Goal: Information Seeking & Learning: Learn about a topic

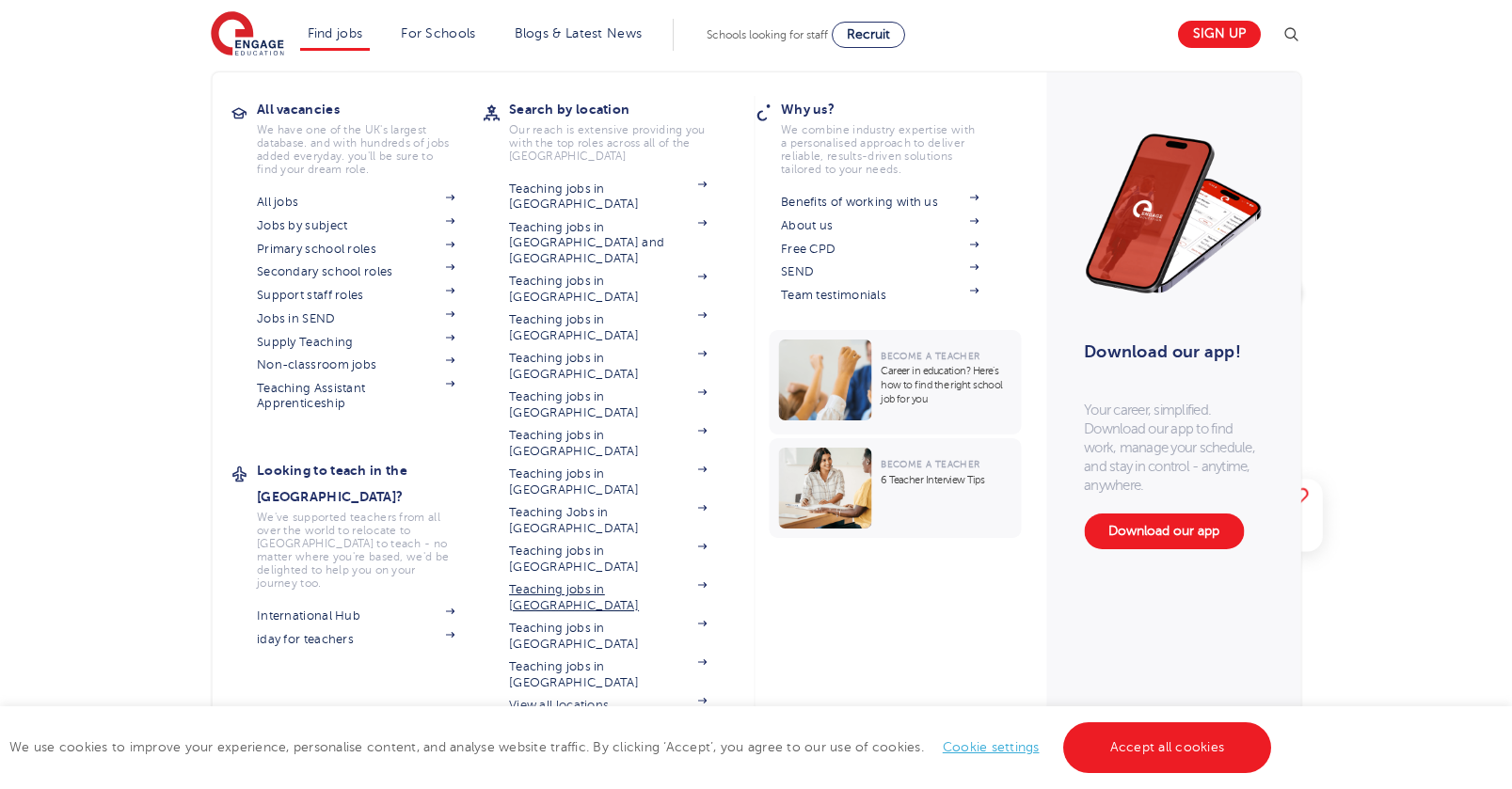
click at [546, 582] on link "Teaching jobs in [GEOGRAPHIC_DATA]" at bounding box center [608, 597] width 198 height 31
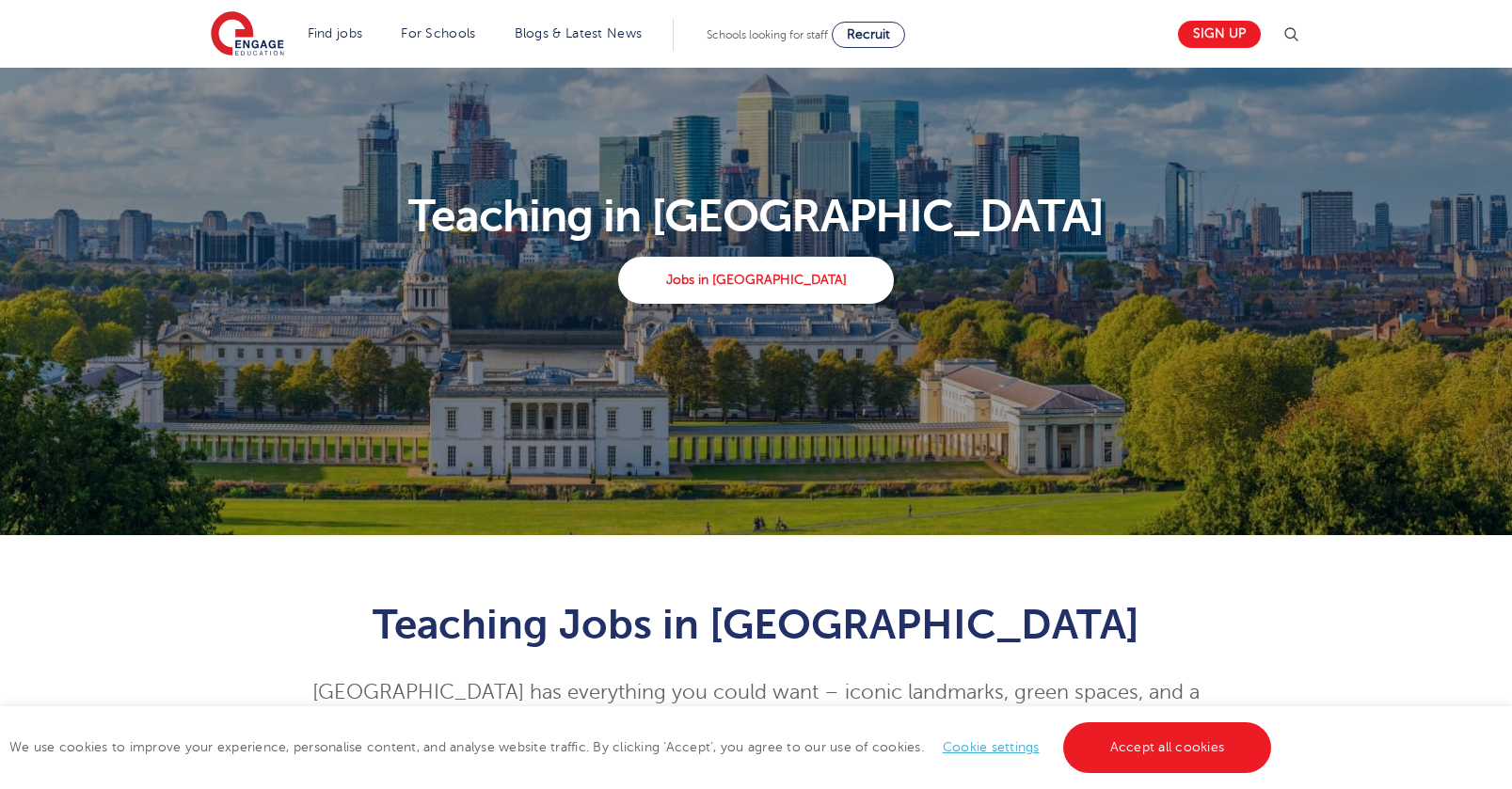
scroll to position [101, 0]
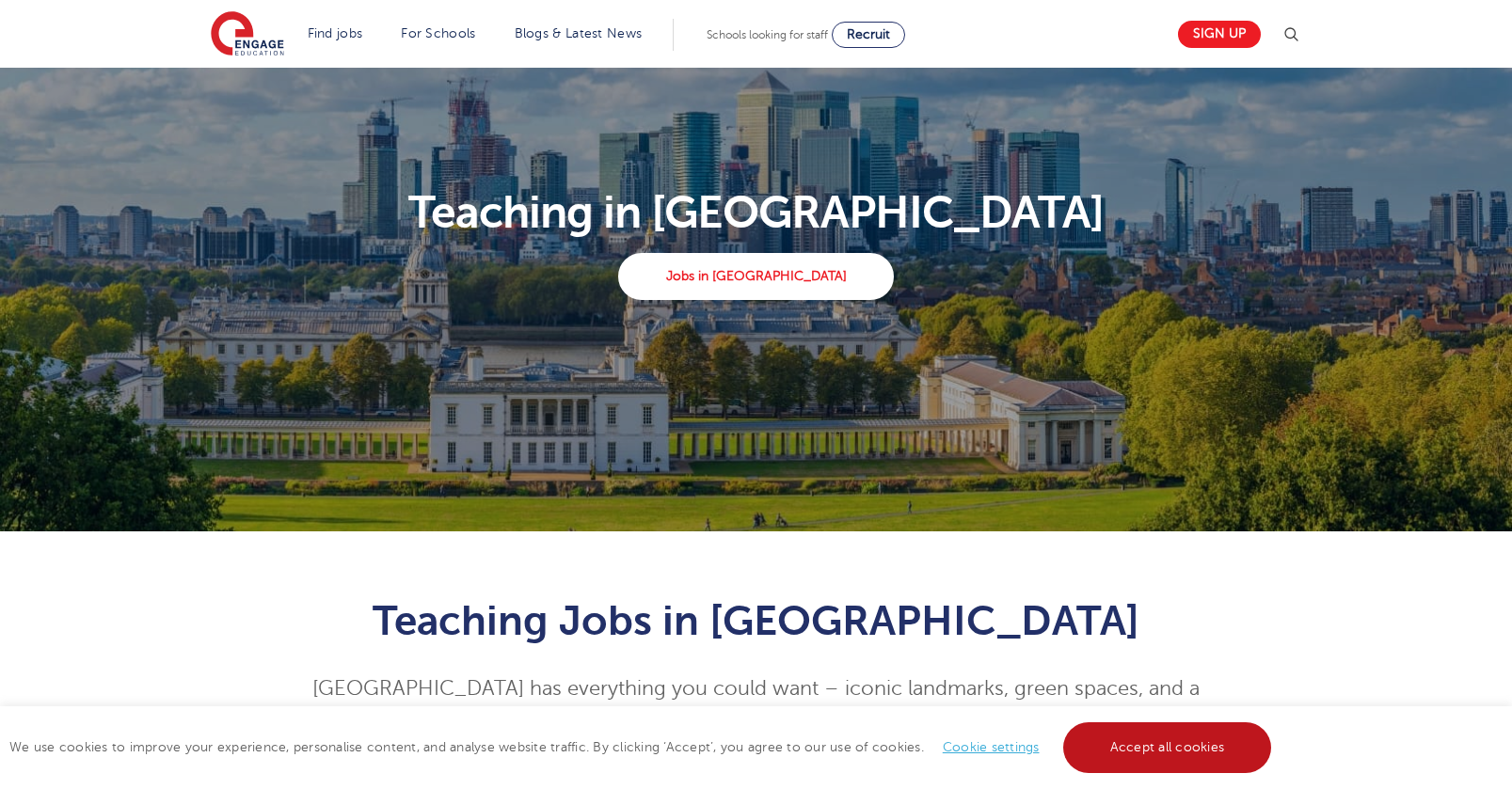
click at [1121, 739] on link "Accept all cookies" at bounding box center [1168, 747] width 209 height 50
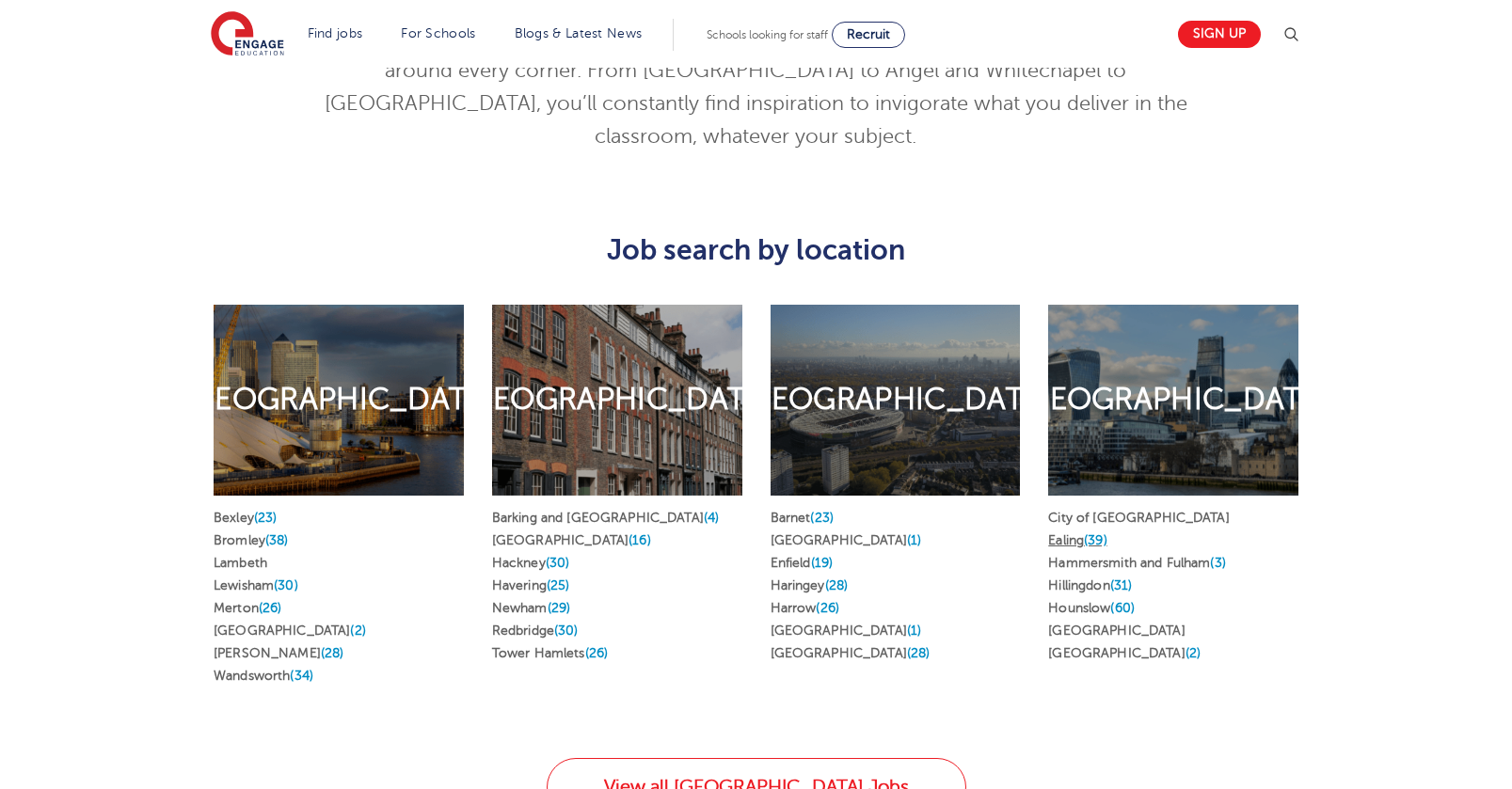
scroll to position [904, 0]
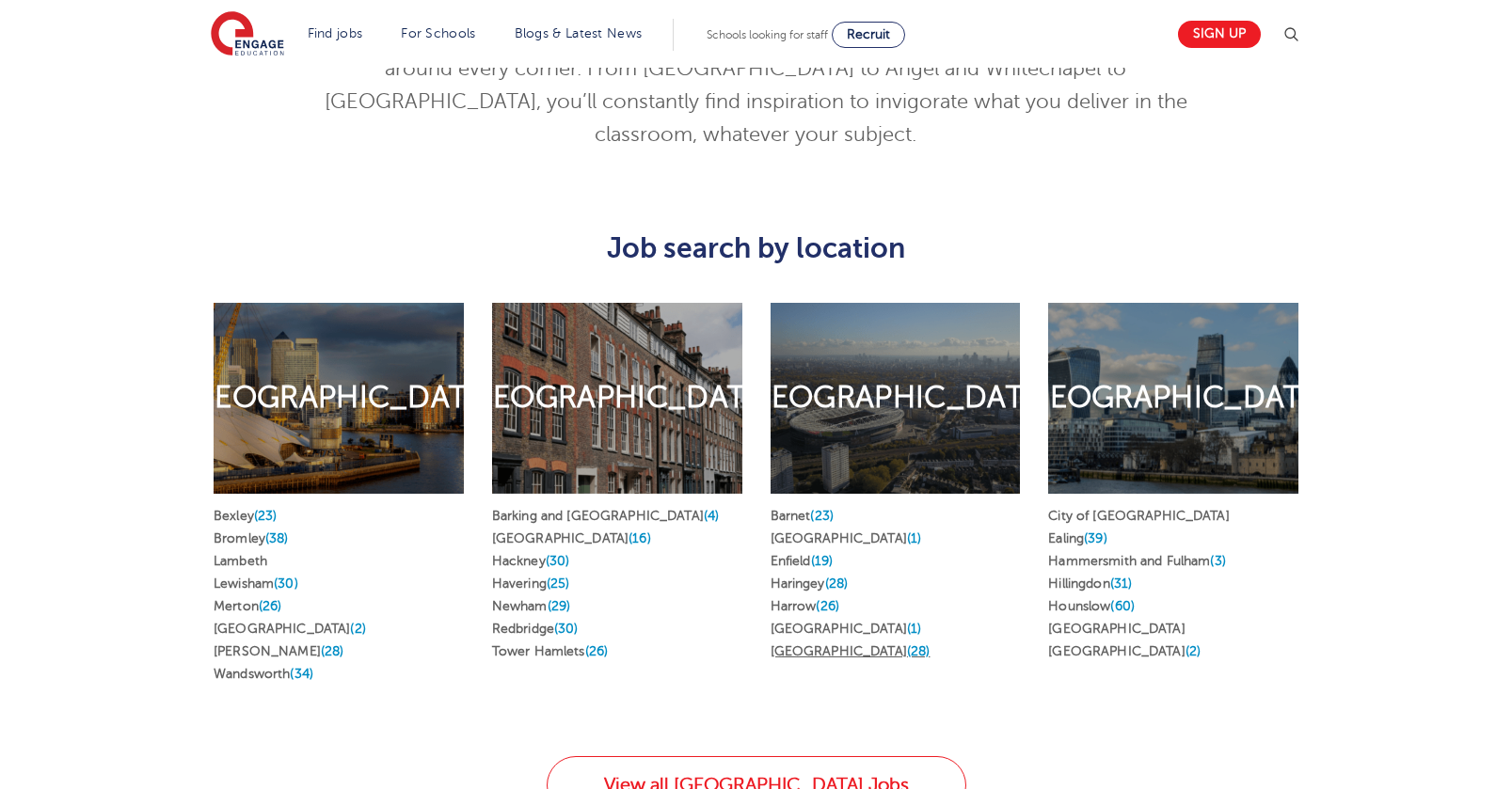
click at [907, 645] on span "(28)" at bounding box center [919, 651] width 24 height 14
click at [609, 645] on span "(26)" at bounding box center [596, 651] width 24 height 14
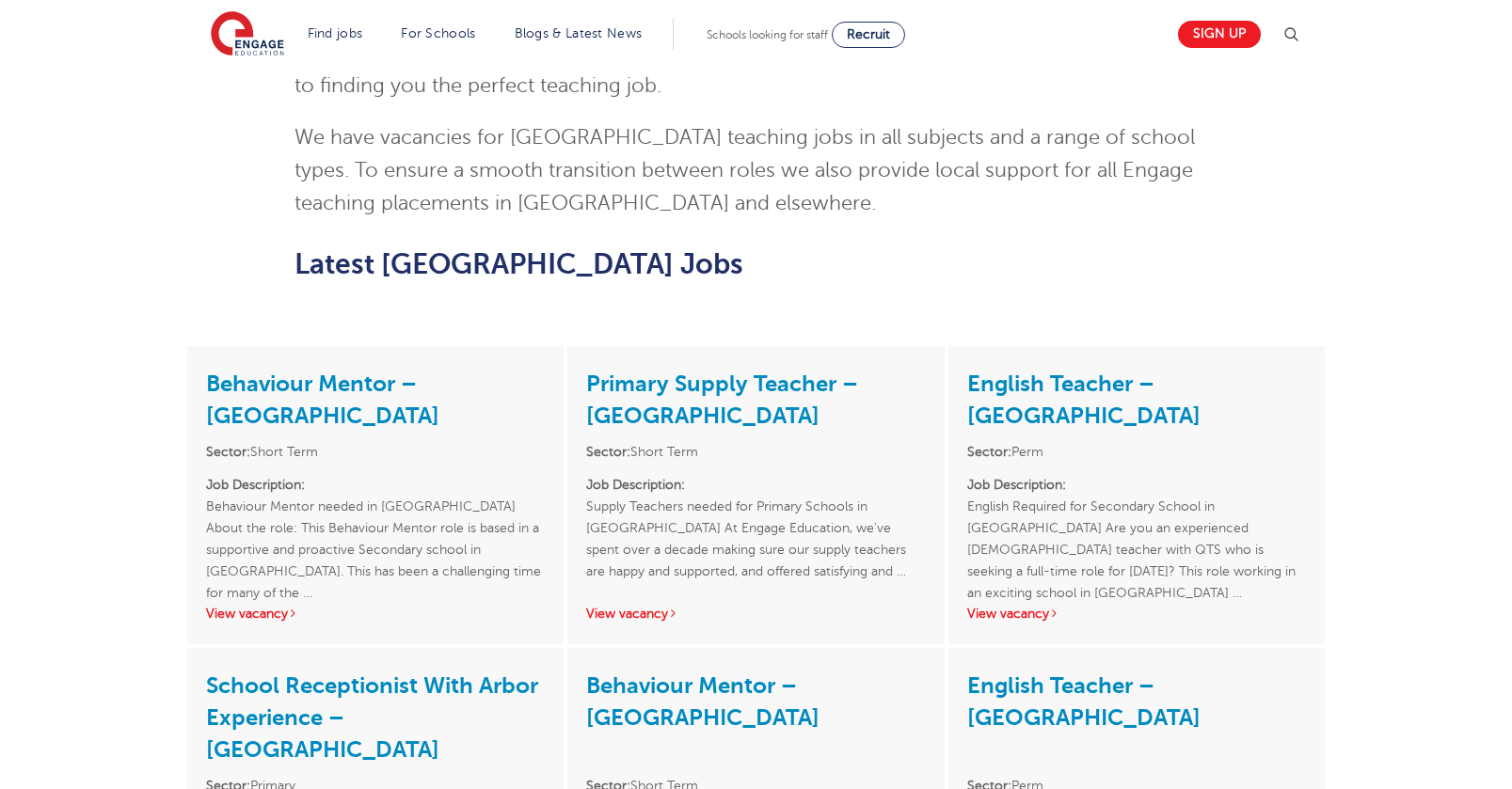
scroll to position [1817, 0]
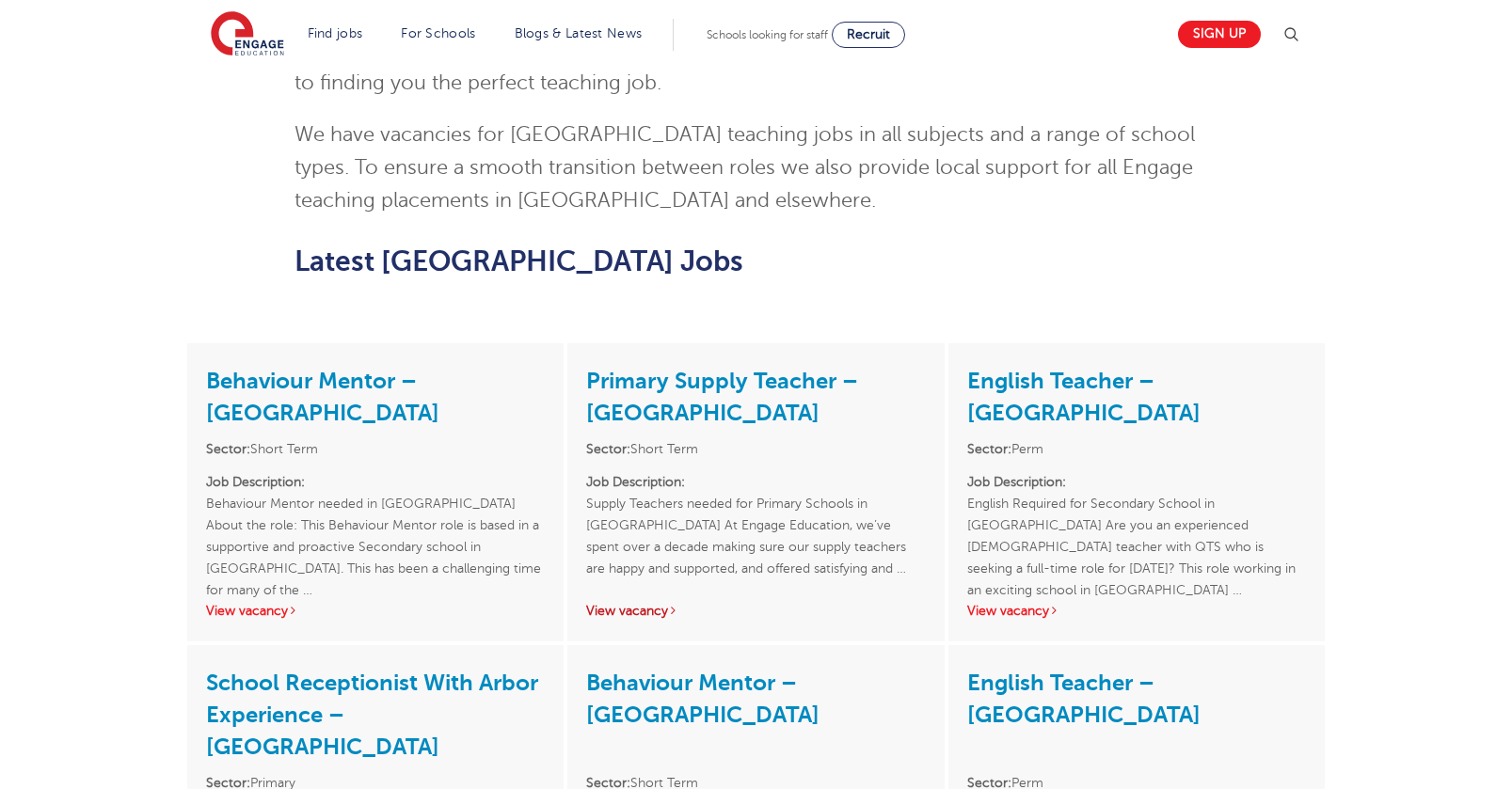
click at [648, 604] on link "View vacancy" at bounding box center [631, 610] width 92 height 14
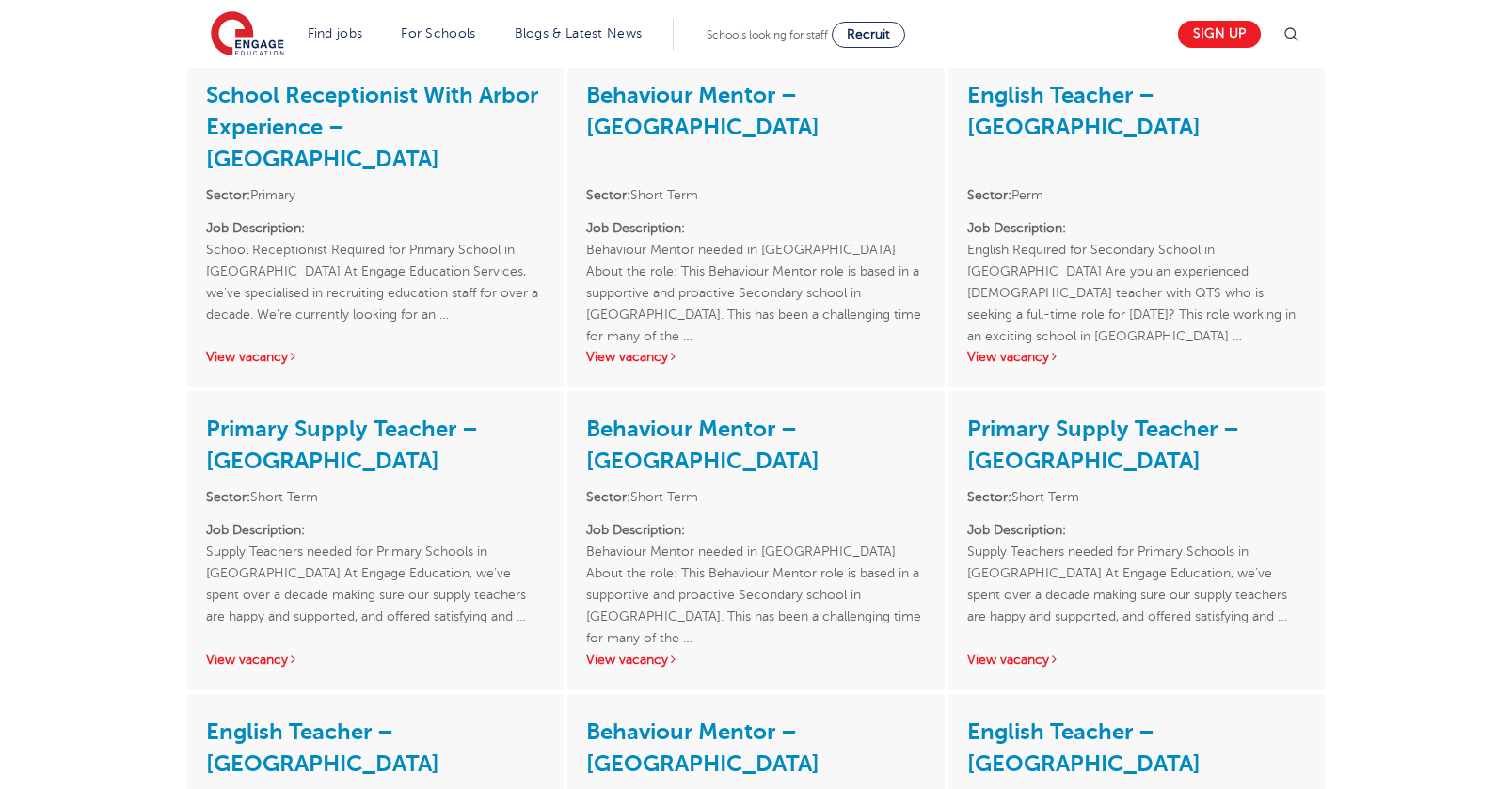
scroll to position [2426, 0]
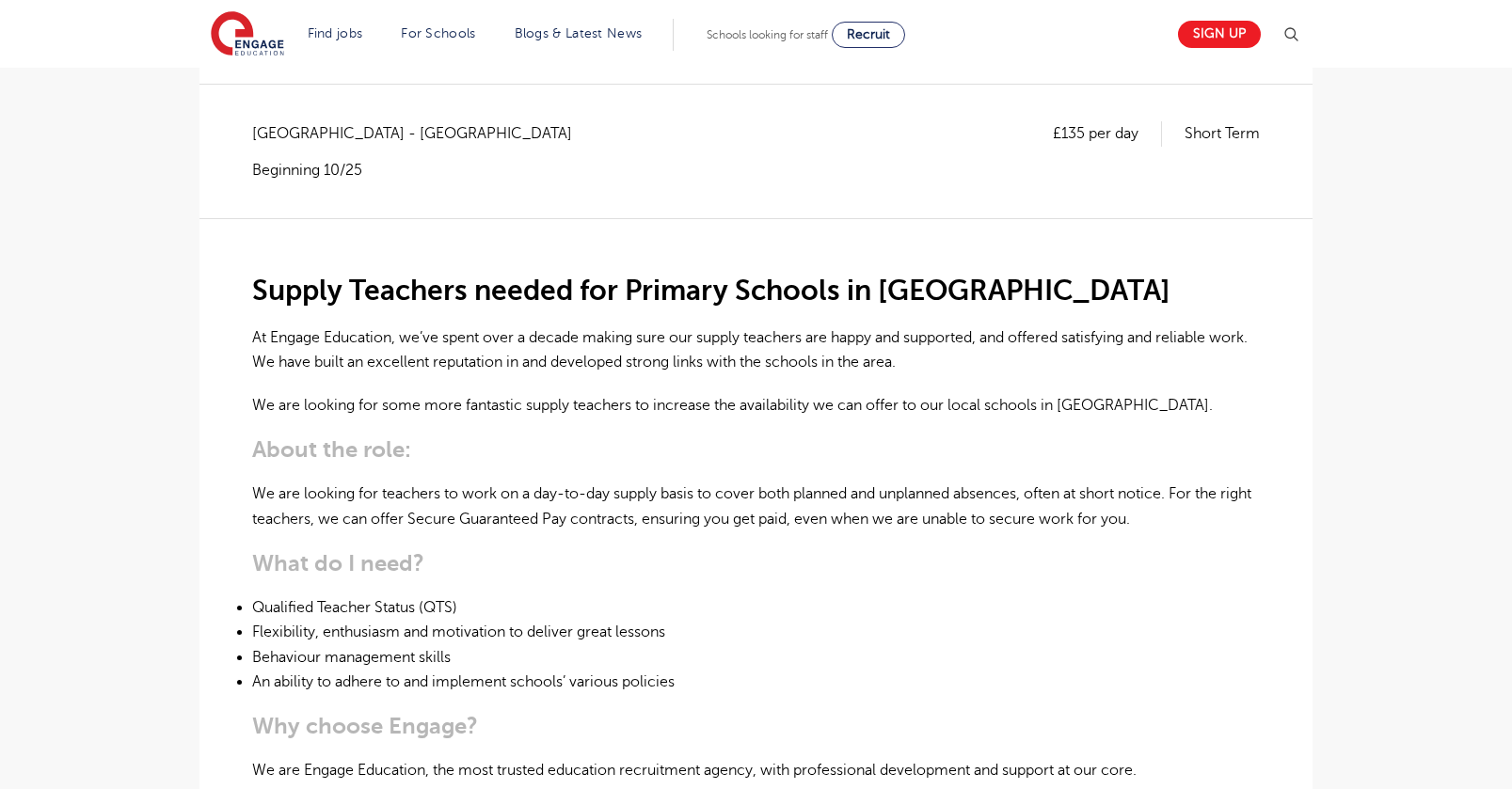
scroll to position [375, 0]
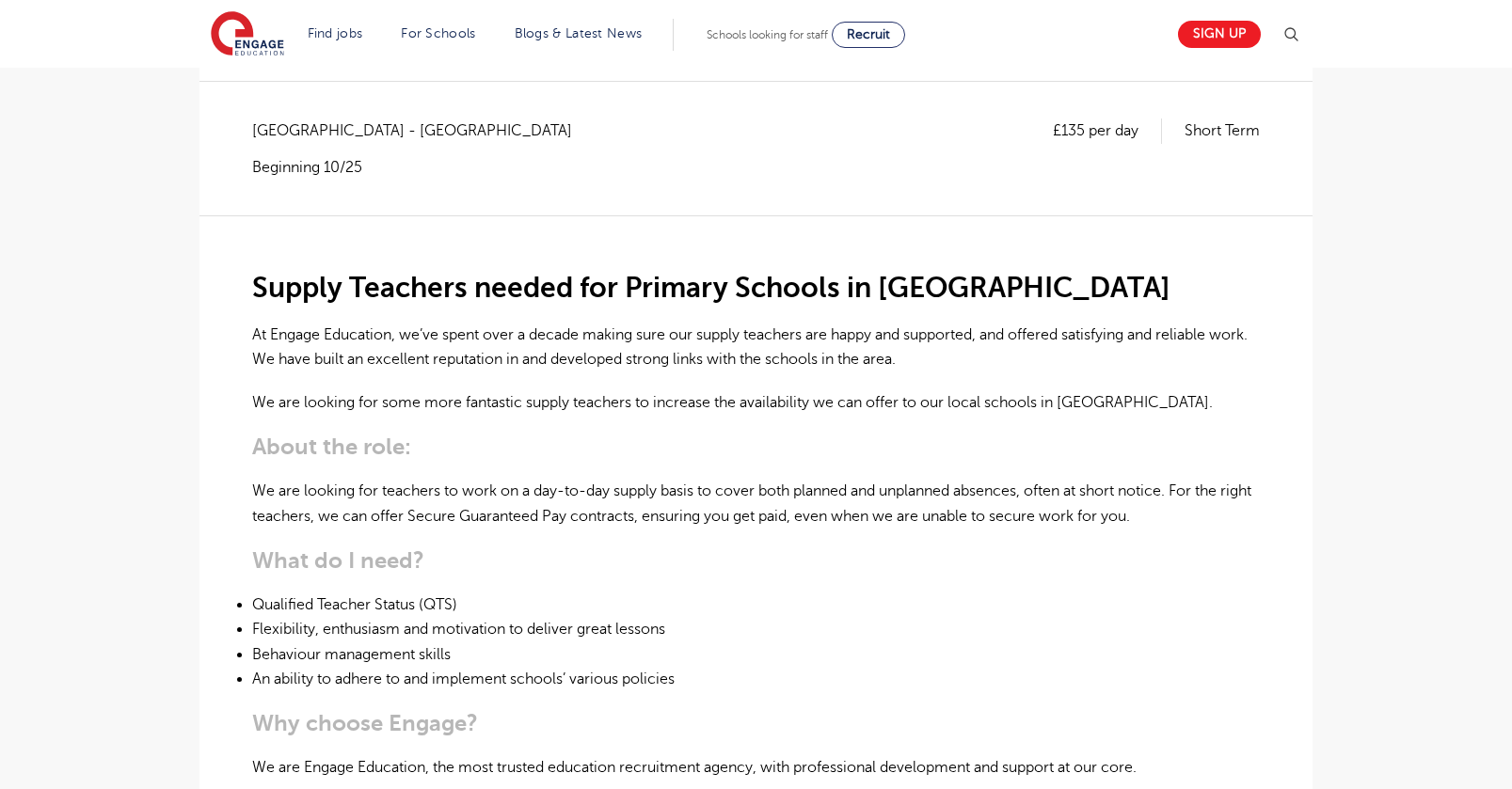
click at [648, 576] on div "Supply Teachers needed for Primary Schools in Waltham Forest At Engage Educatio…" at bounding box center [755, 760] width 1007 height 1087
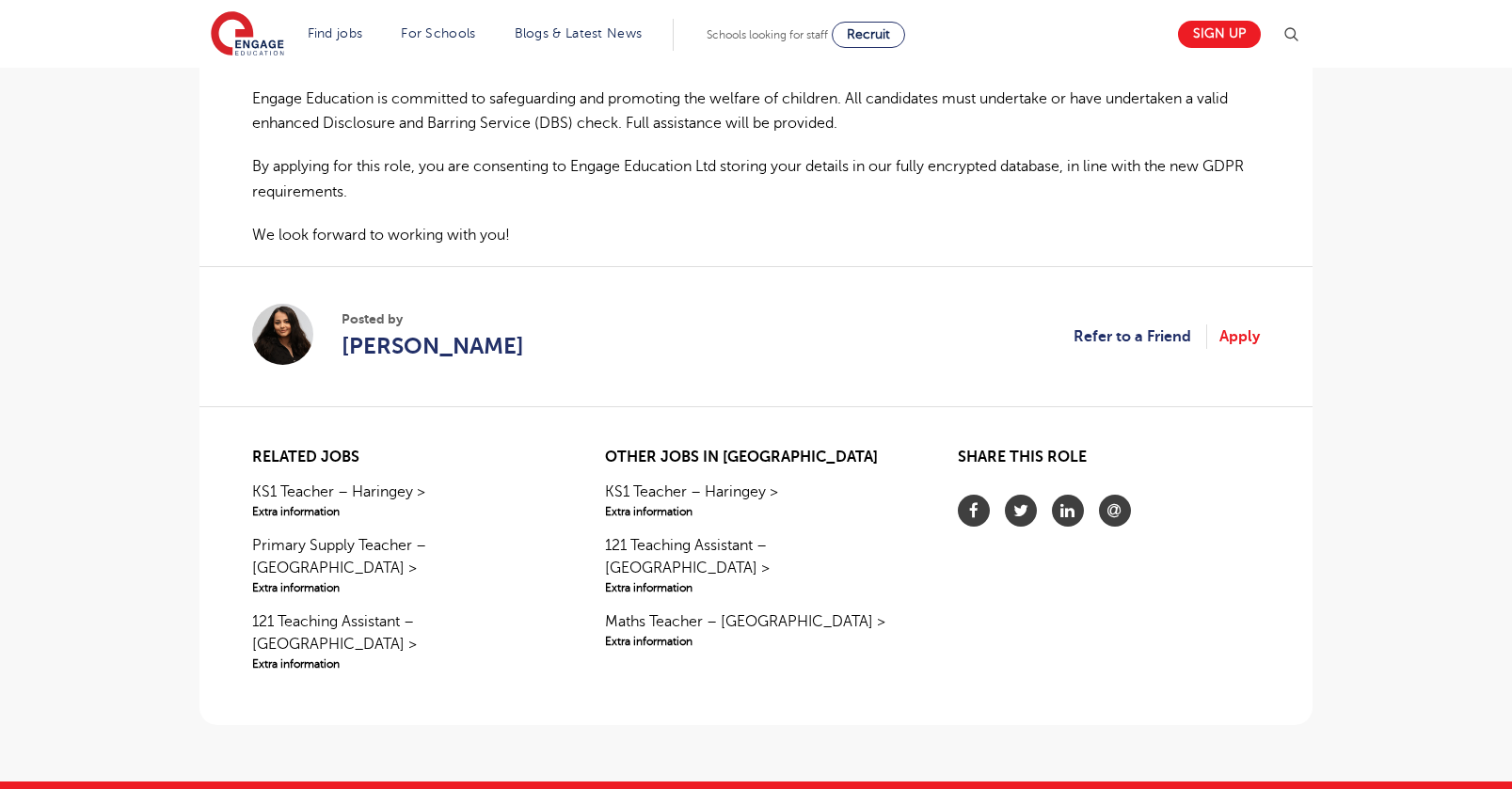
scroll to position [1430, 0]
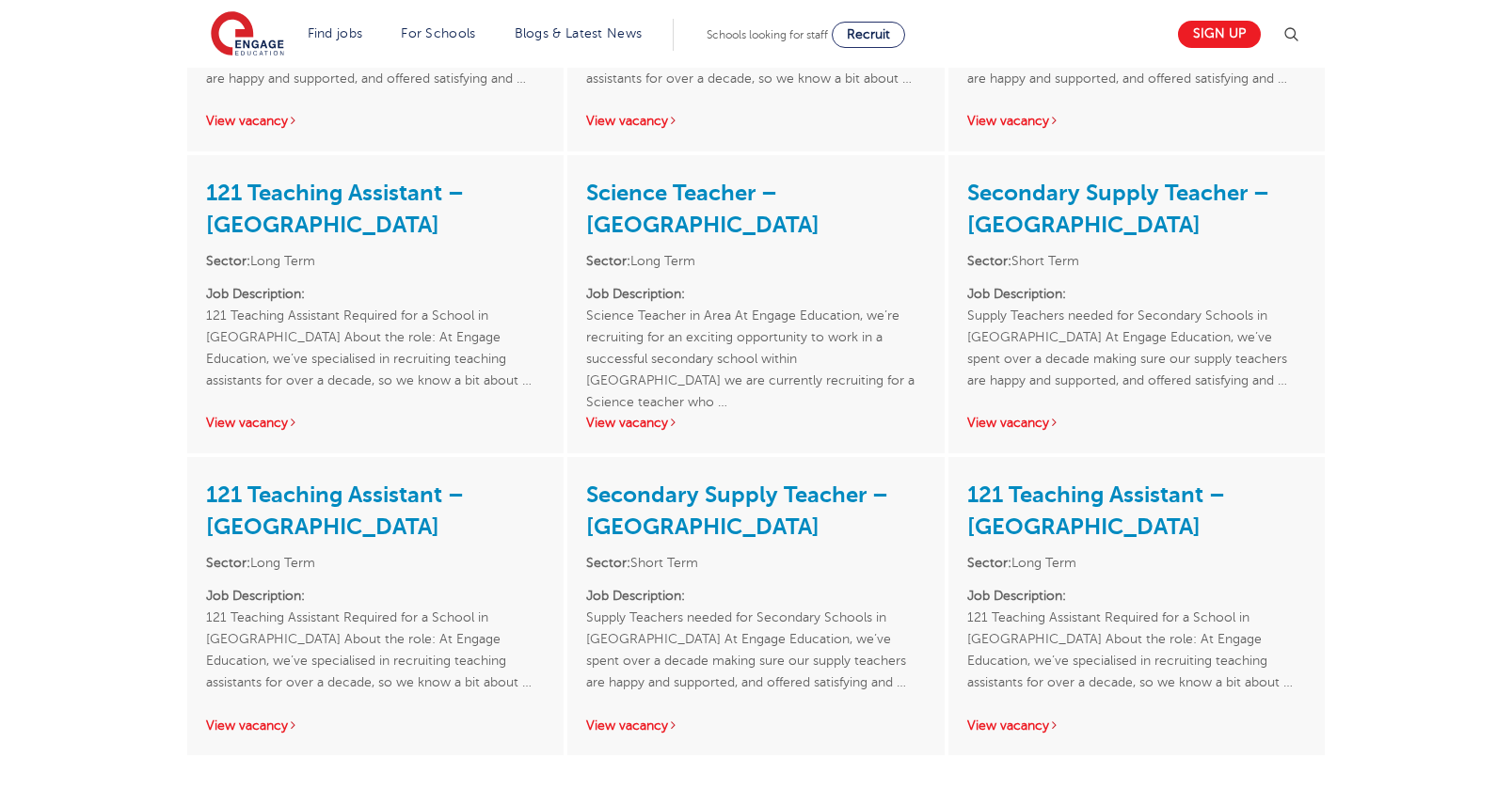
scroll to position [3375, 0]
